Goal: Task Accomplishment & Management: Complete application form

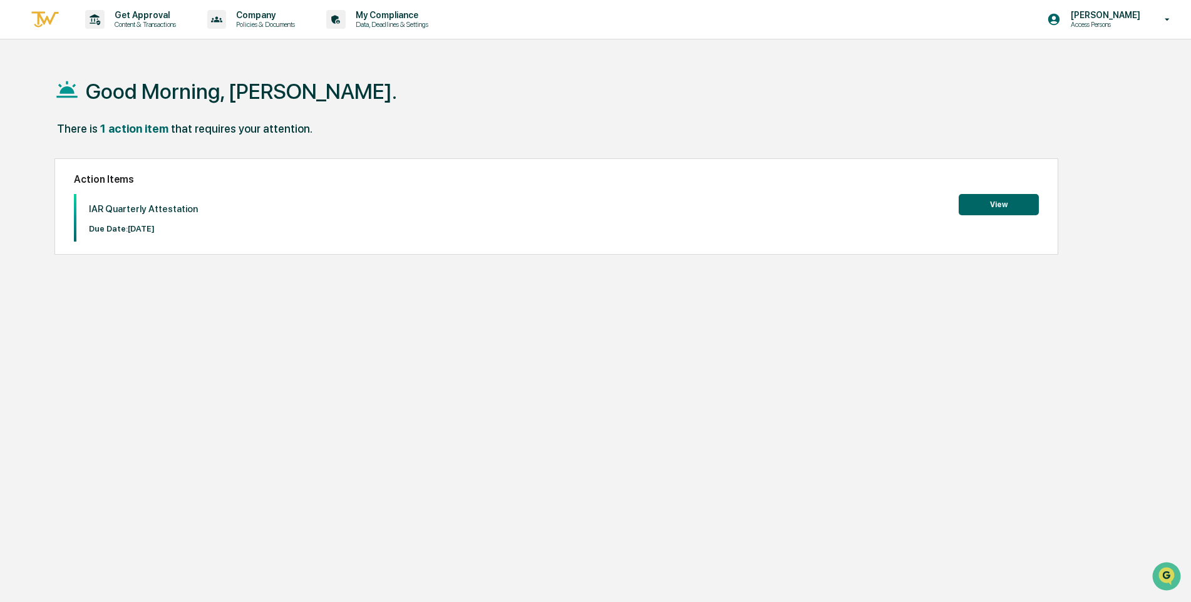
click at [996, 201] on button "View" at bounding box center [999, 204] width 80 height 21
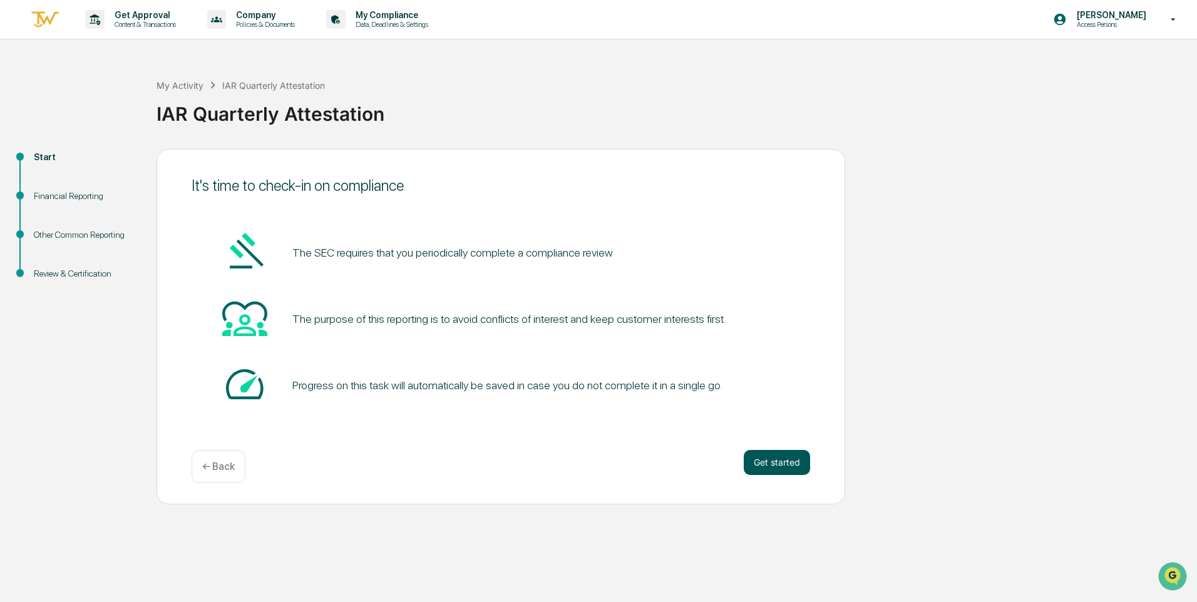
click at [781, 466] on button "Get started" at bounding box center [777, 462] width 66 height 25
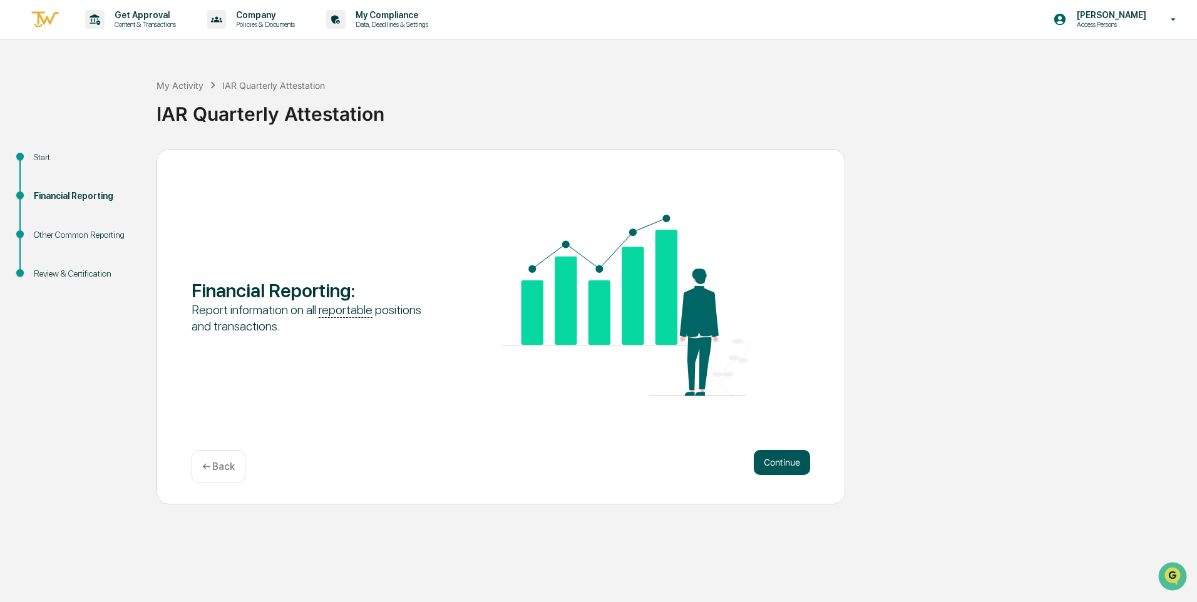
click at [803, 453] on button "Continue" at bounding box center [782, 462] width 56 height 25
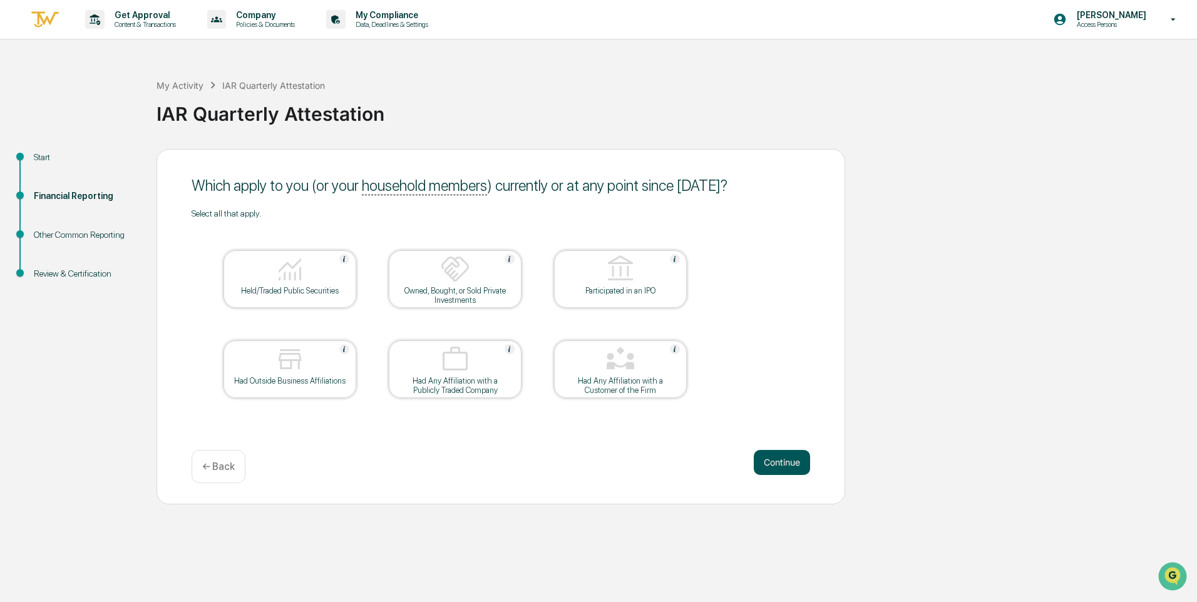
click at [773, 461] on button "Continue" at bounding box center [782, 462] width 56 height 25
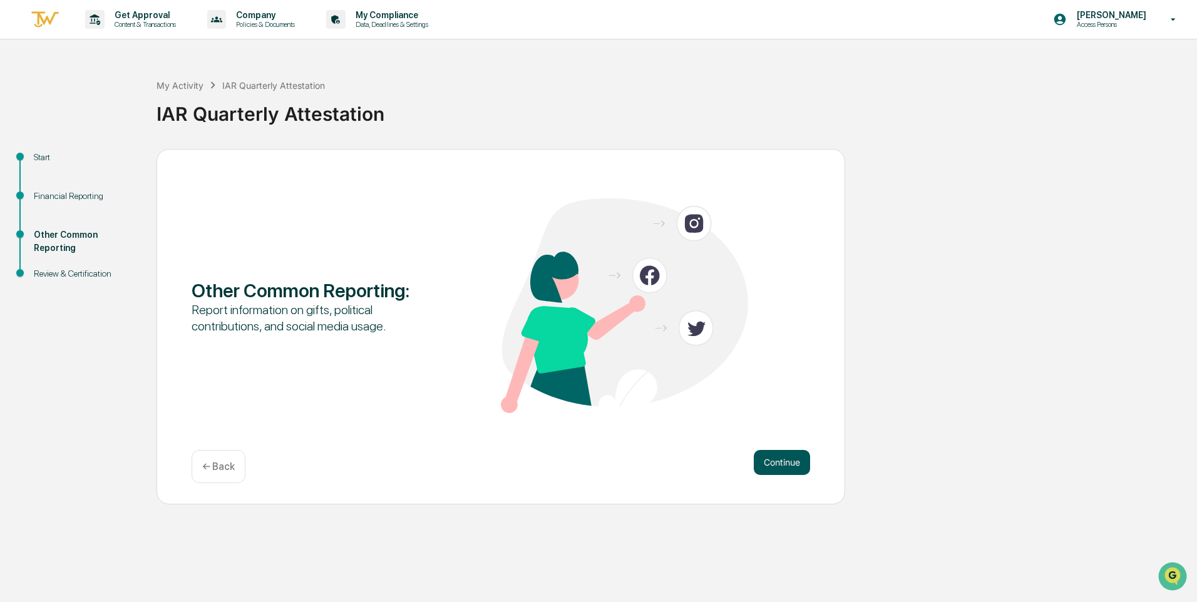
click at [781, 467] on button "Continue" at bounding box center [782, 462] width 56 height 25
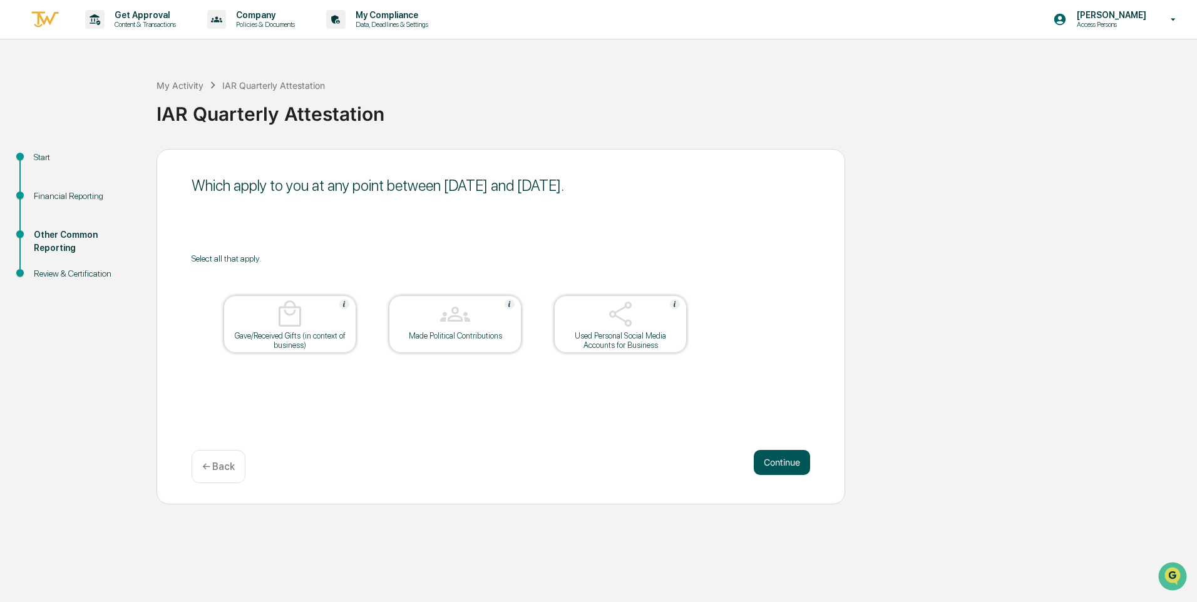
click at [776, 465] on button "Continue" at bounding box center [782, 462] width 56 height 25
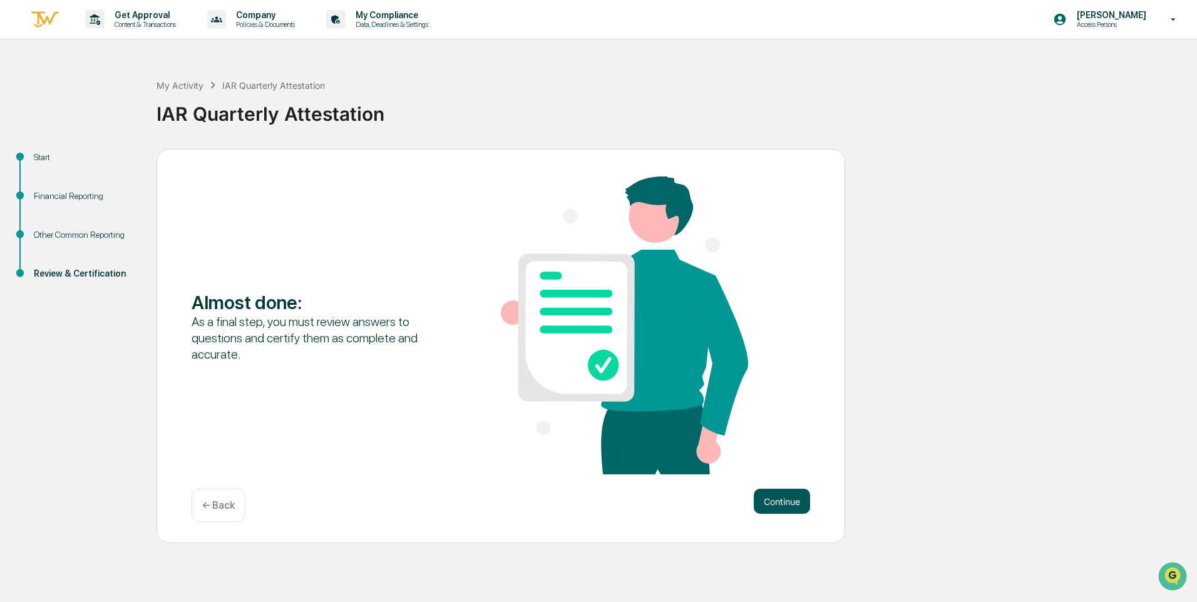
click at [776, 494] on button "Continue" at bounding box center [782, 501] width 56 height 25
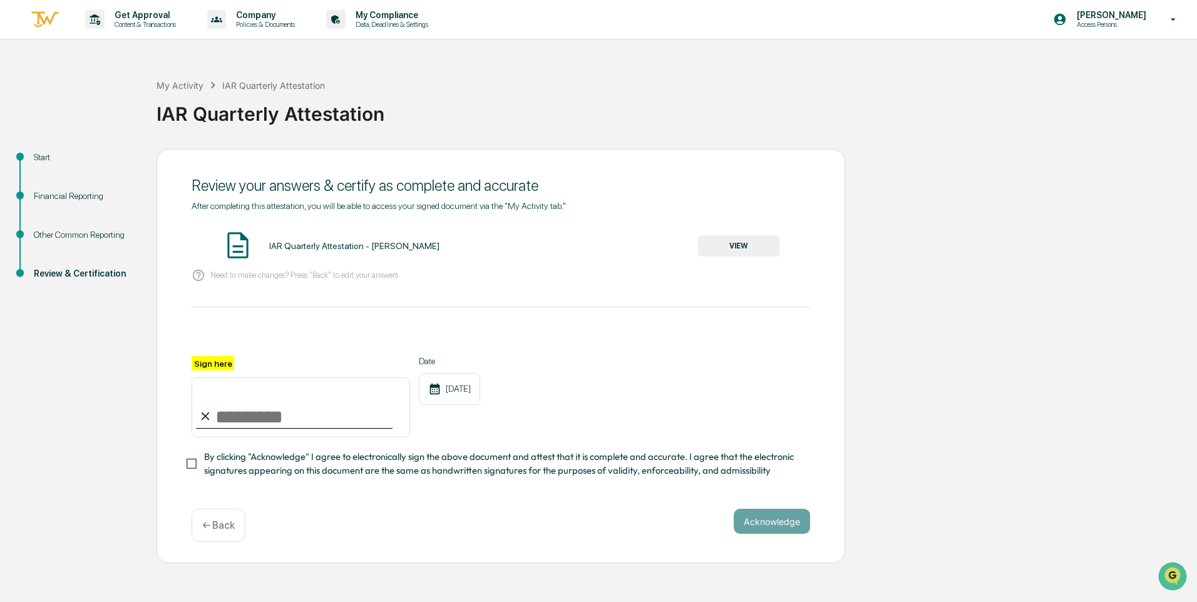
click at [265, 418] on input "Sign here" at bounding box center [301, 408] width 219 height 60
type input "**********"
click at [458, 423] on div "Date [DATE]" at bounding box center [449, 396] width 61 height 81
click at [742, 246] on button "VIEW" at bounding box center [738, 245] width 81 height 21
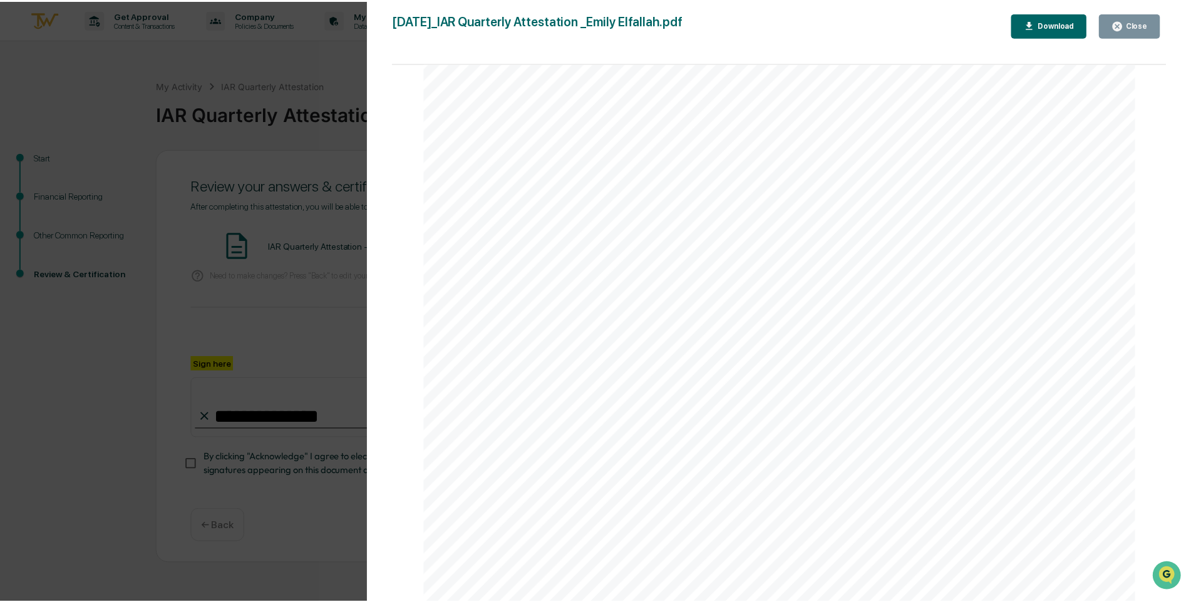
scroll to position [2608, 0]
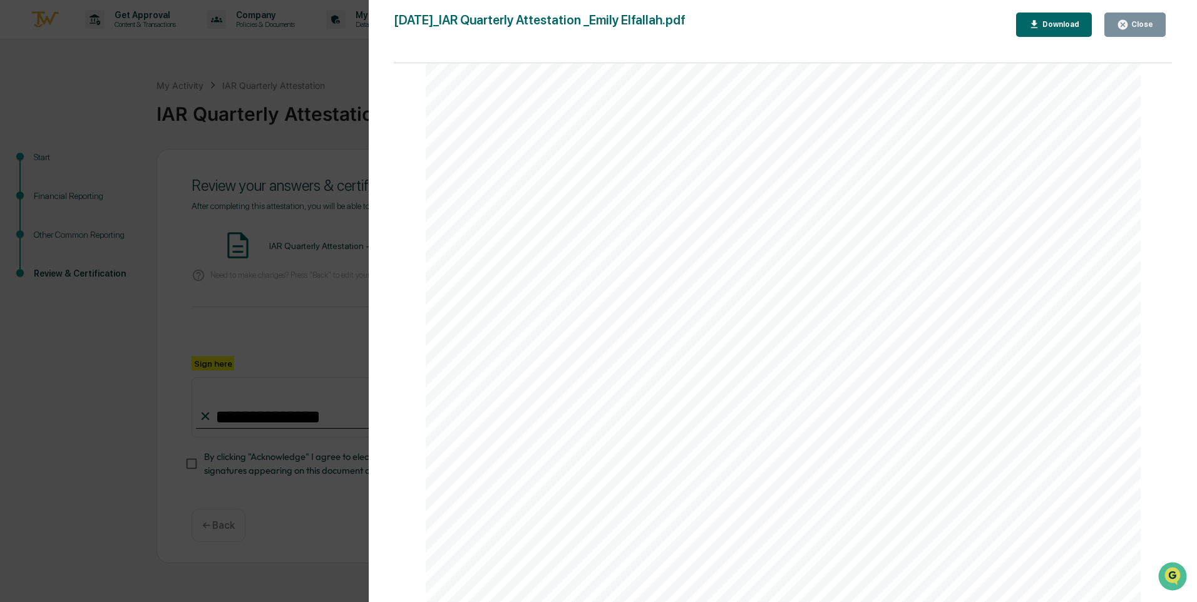
click at [1141, 31] on button "Close" at bounding box center [1135, 25] width 61 height 24
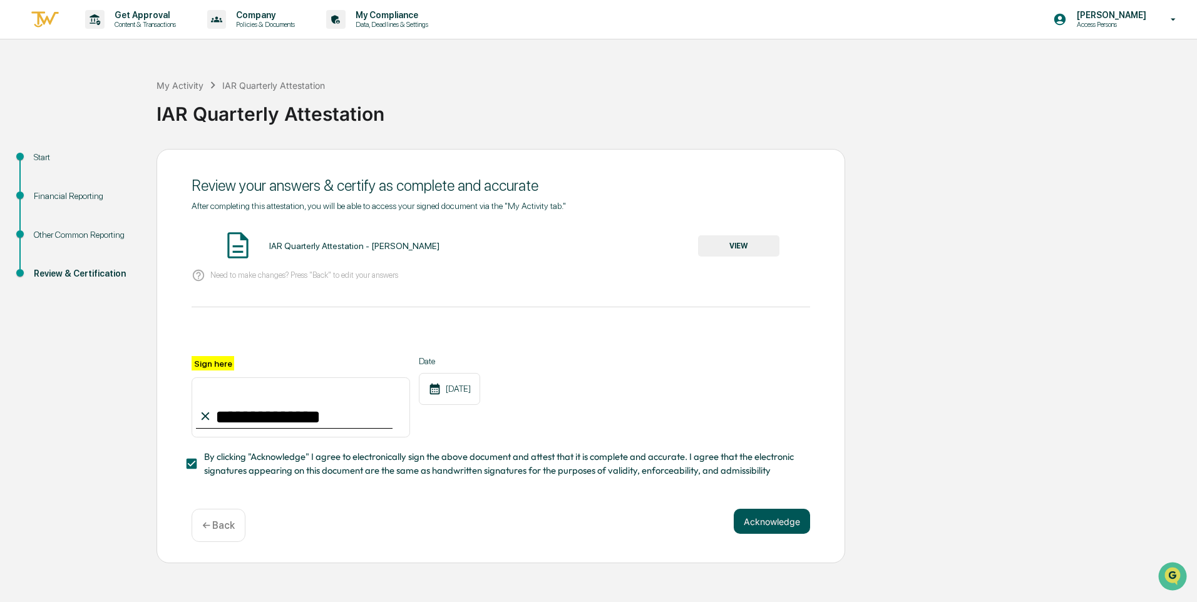
click at [737, 523] on button "Acknowledge" at bounding box center [772, 521] width 76 height 25
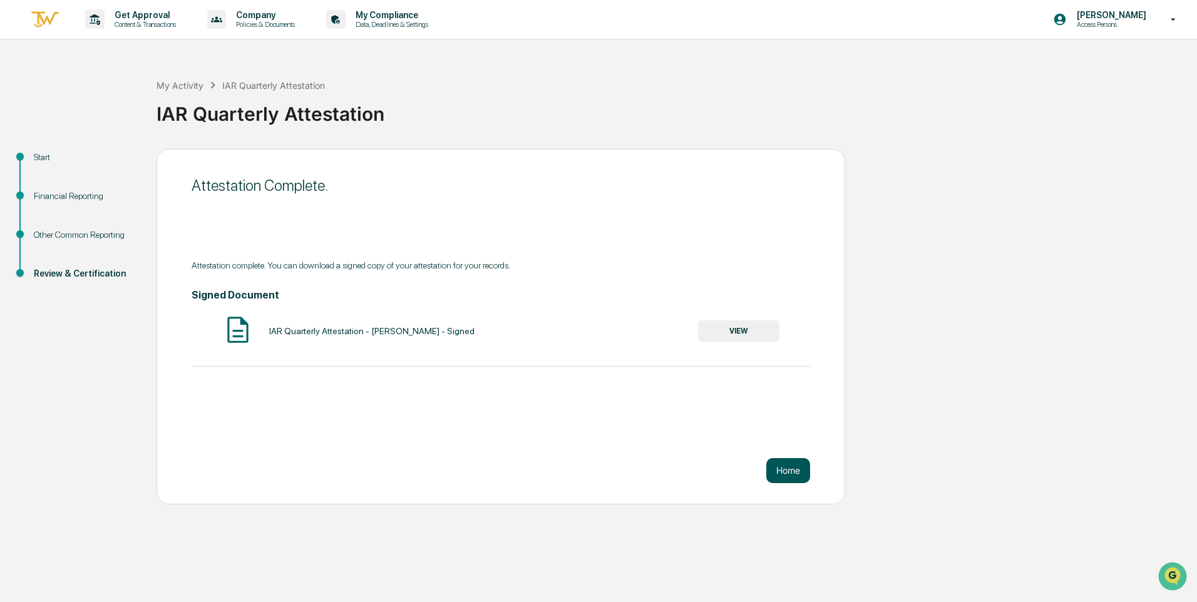
click at [802, 471] on button "Home" at bounding box center [788, 470] width 44 height 25
